Goal: Ask a question

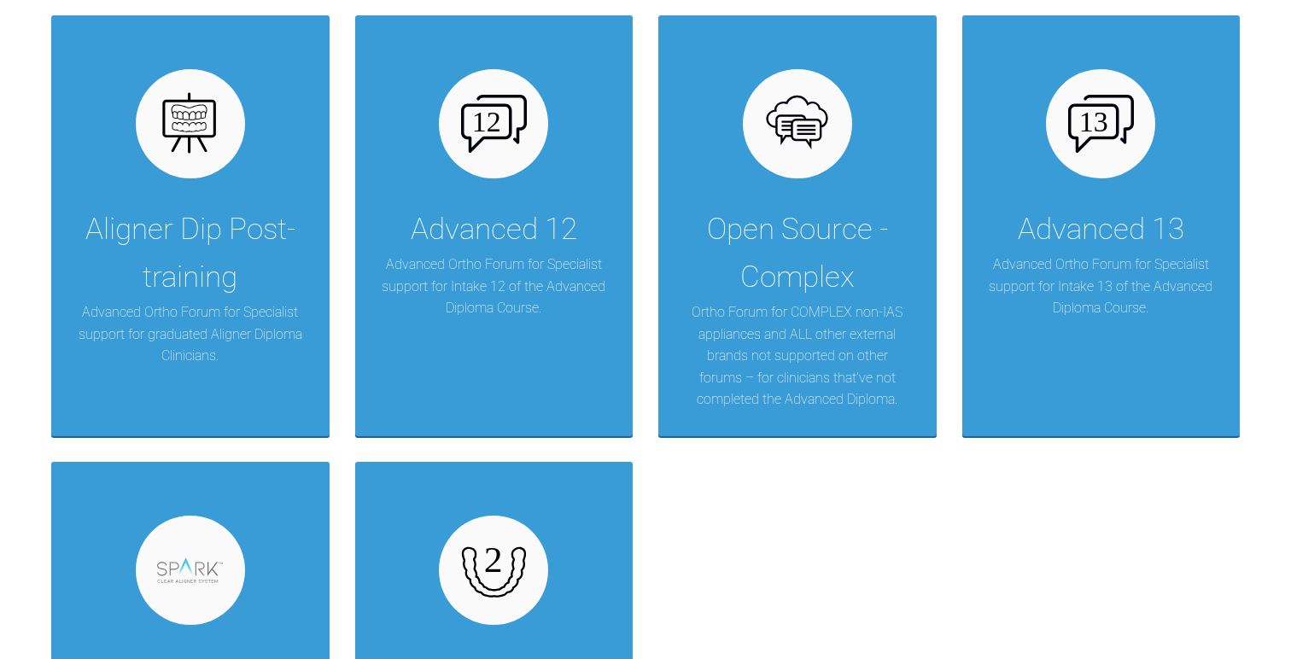
scroll to position [3018, 0]
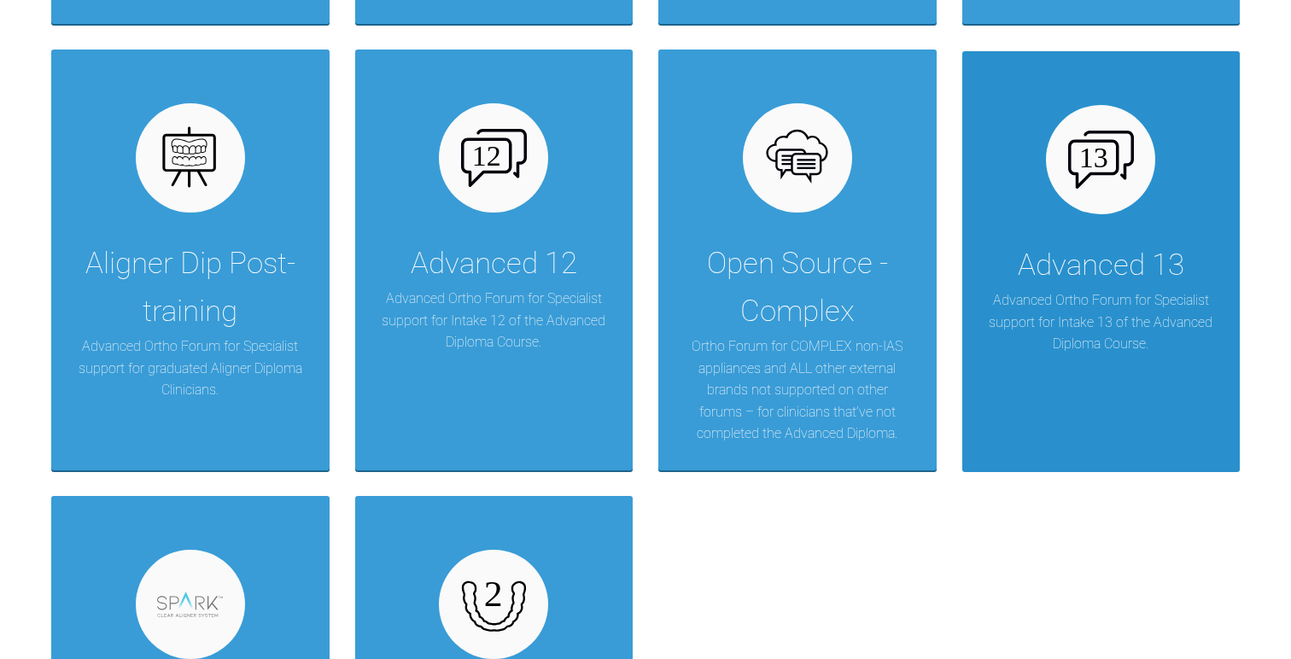
click at [1100, 239] on div "Advanced 13 Advanced Ortho Forum for Specialist support for Intake 13 of the Ad…" at bounding box center [1101, 261] width 278 height 421
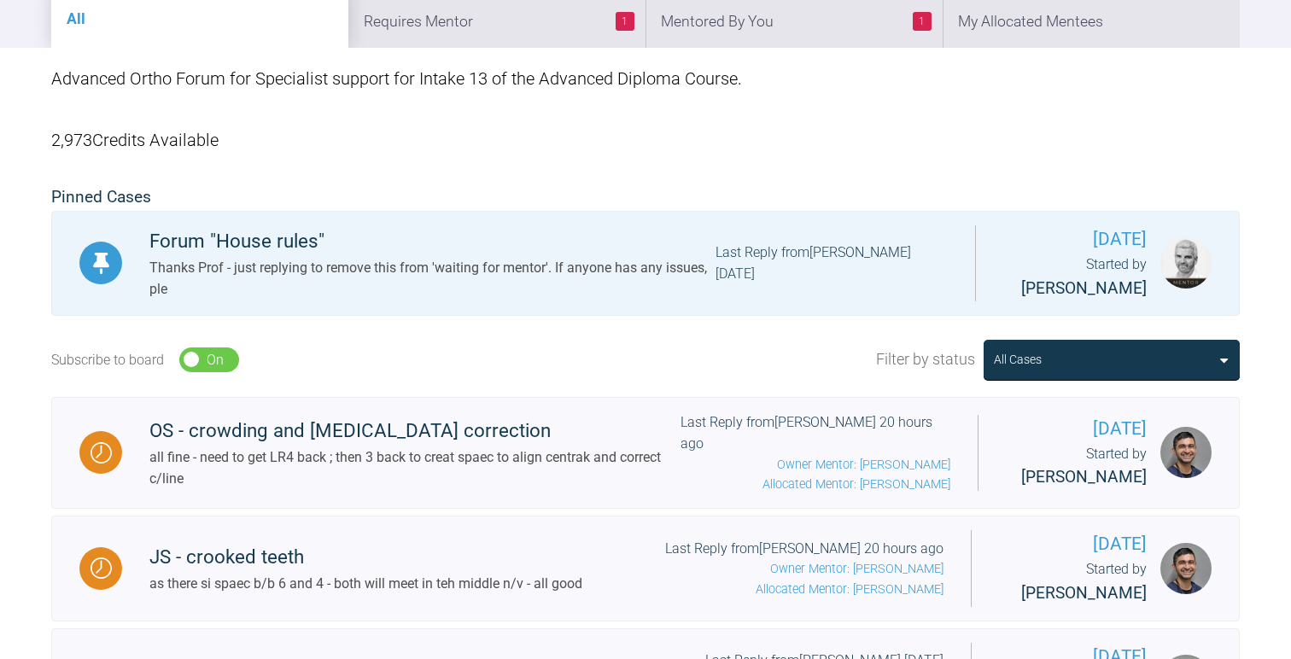
scroll to position [216, 0]
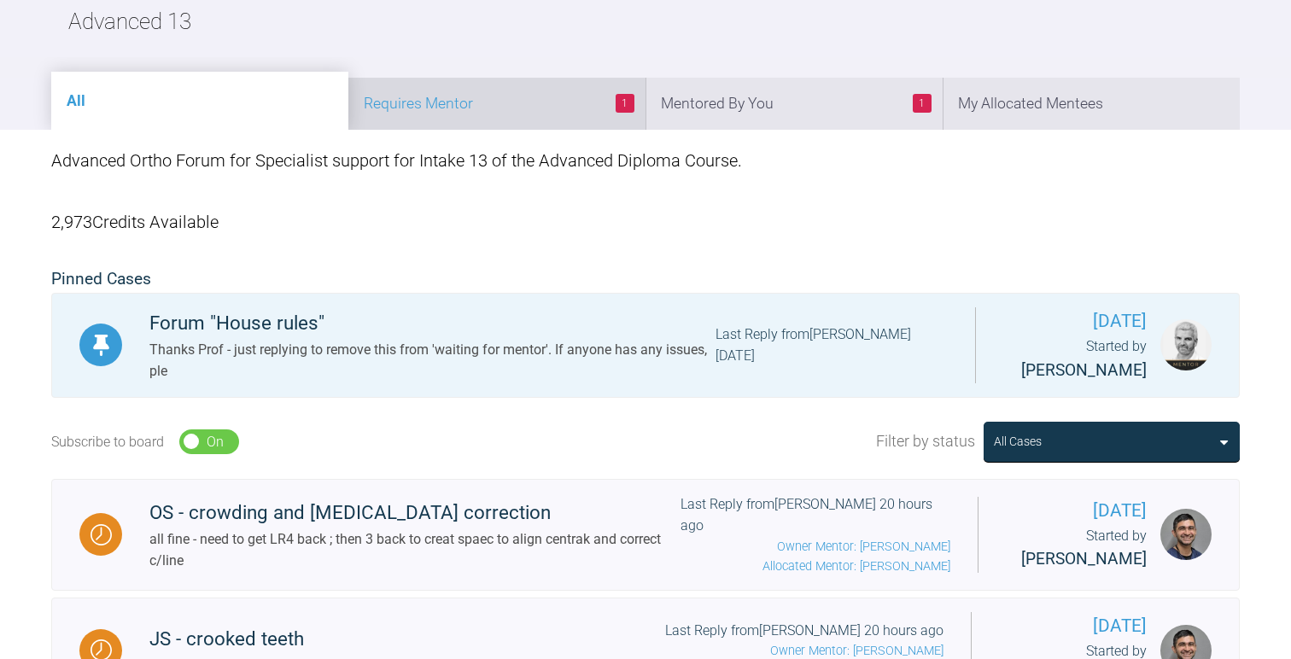
click at [476, 98] on li "1 Requires Mentor" at bounding box center [496, 104] width 297 height 52
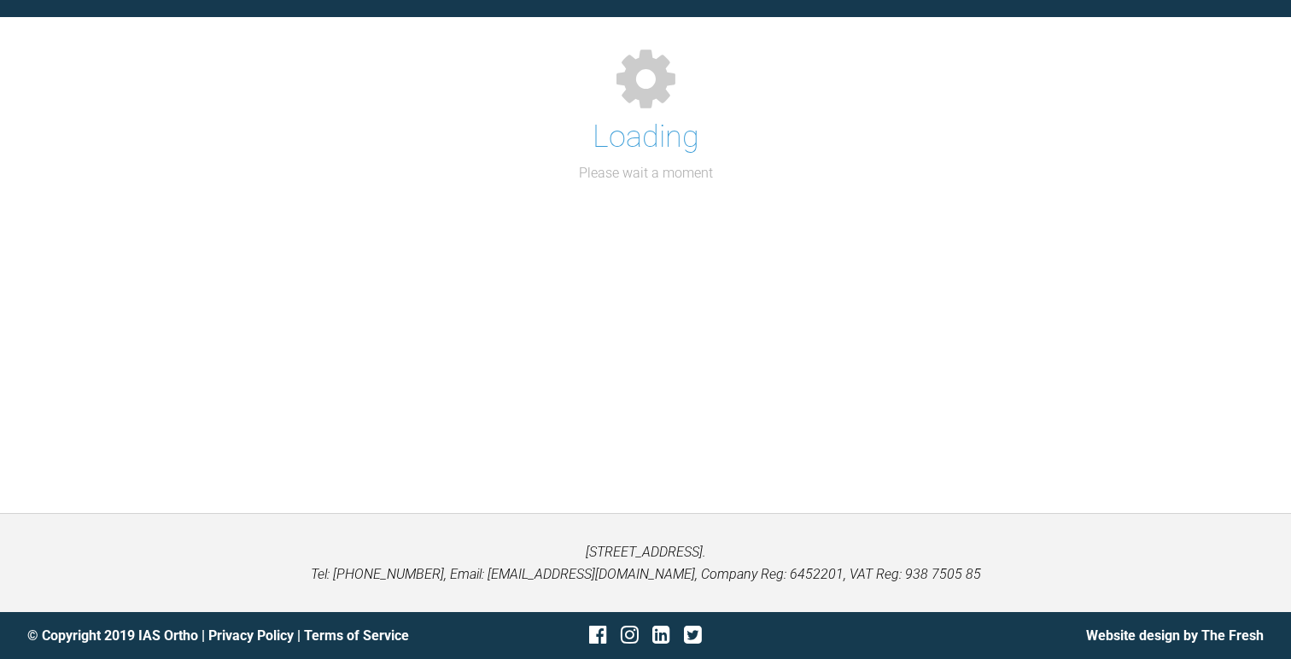
scroll to position [185, 0]
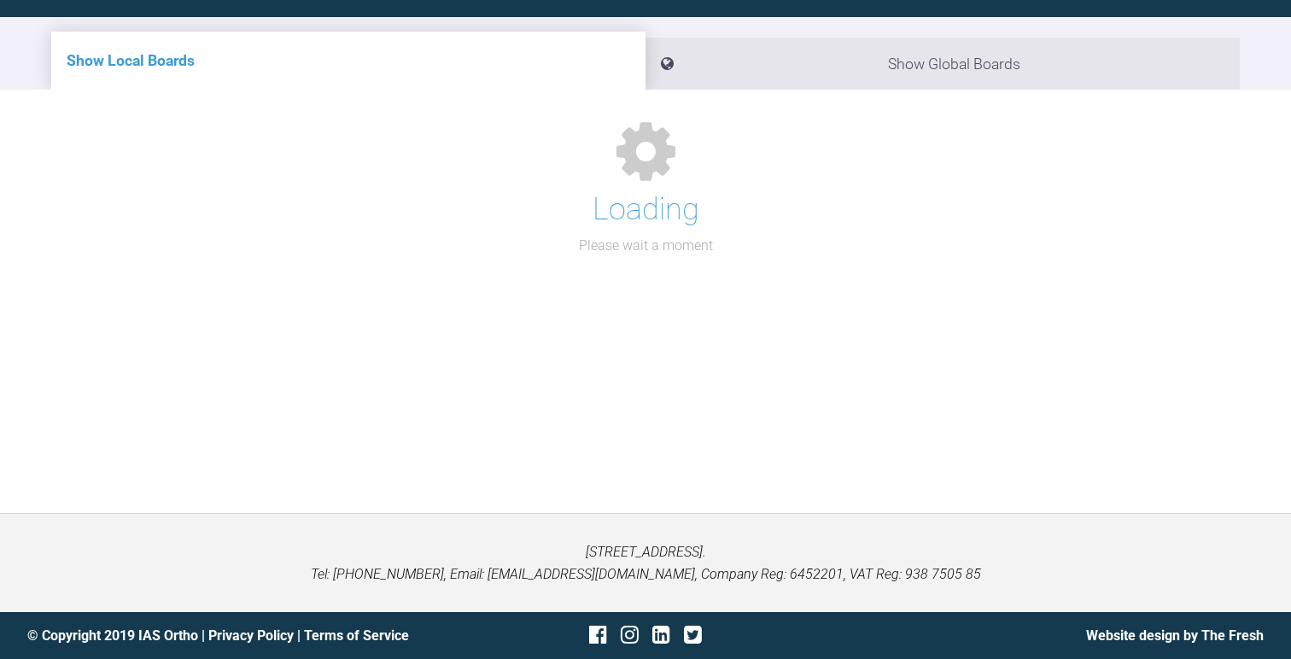
scroll to position [216, 0]
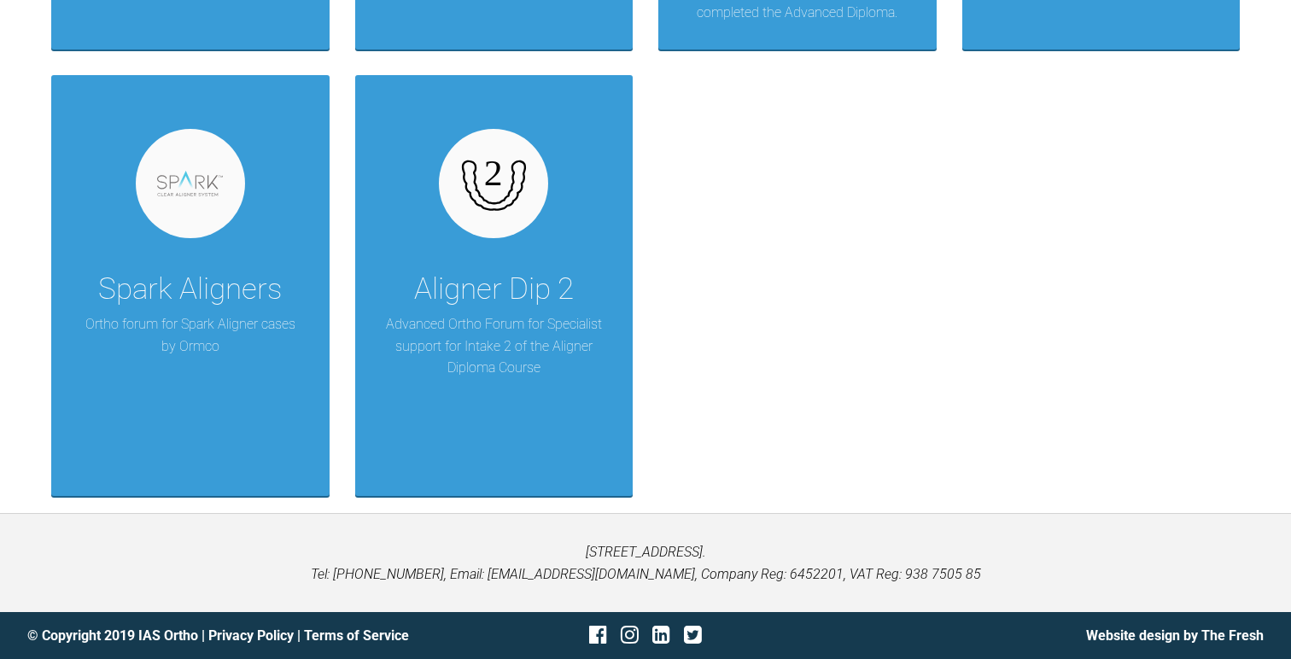
click at [533, 301] on div "Aligner Dip 2" at bounding box center [494, 289] width 160 height 48
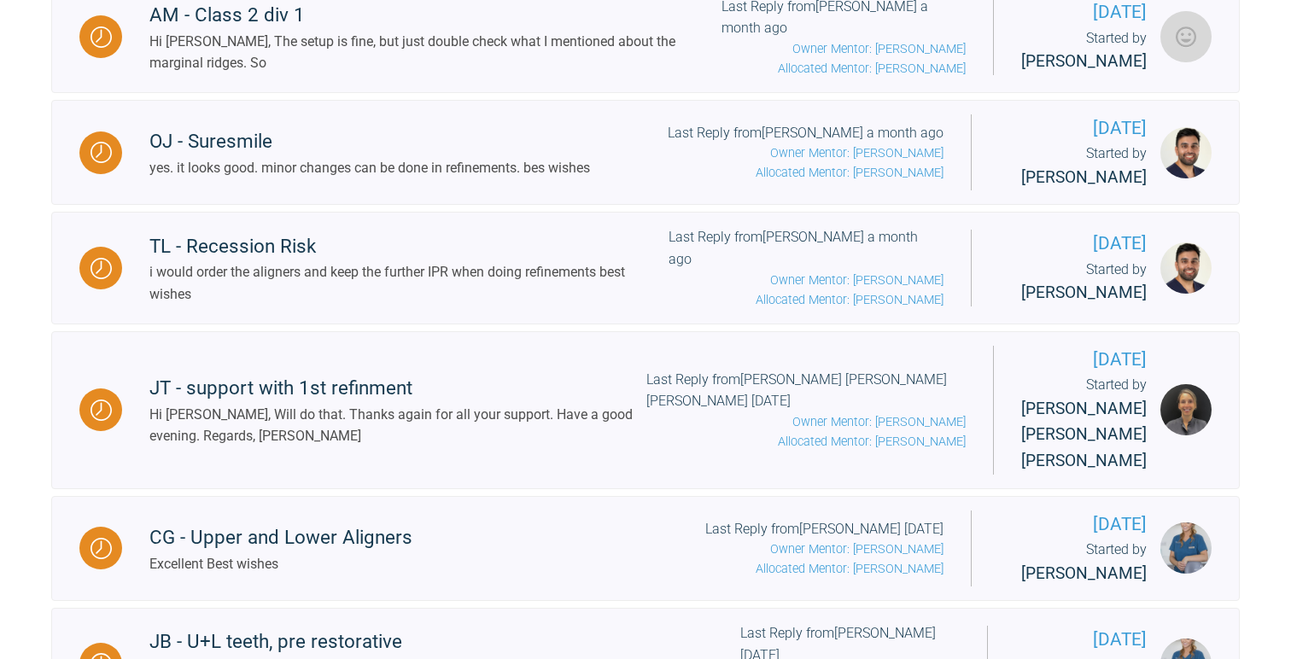
scroll to position [428, 0]
